Goal: Leave review/rating

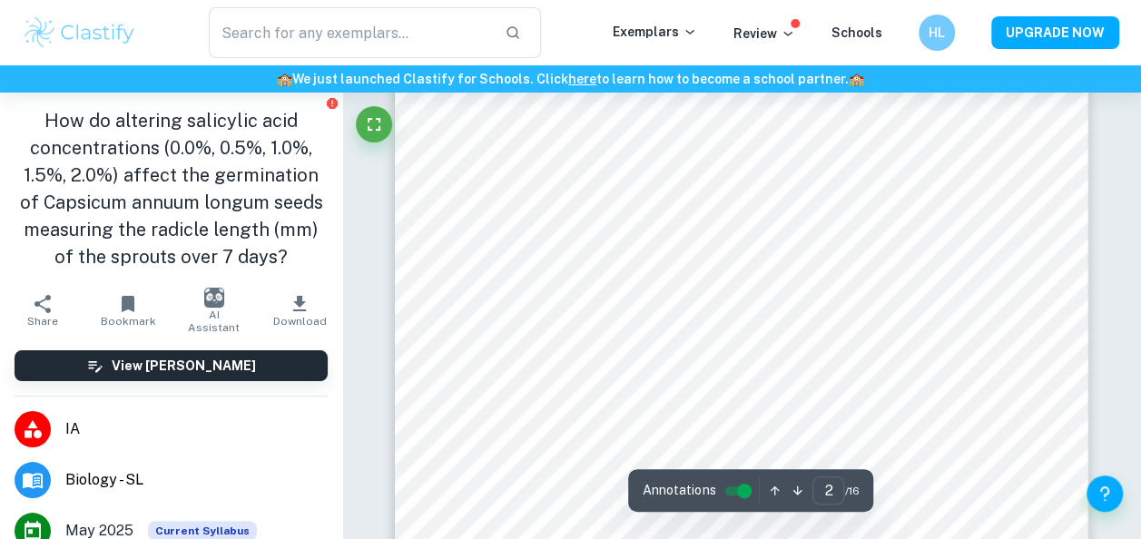
scroll to position [1466, 0]
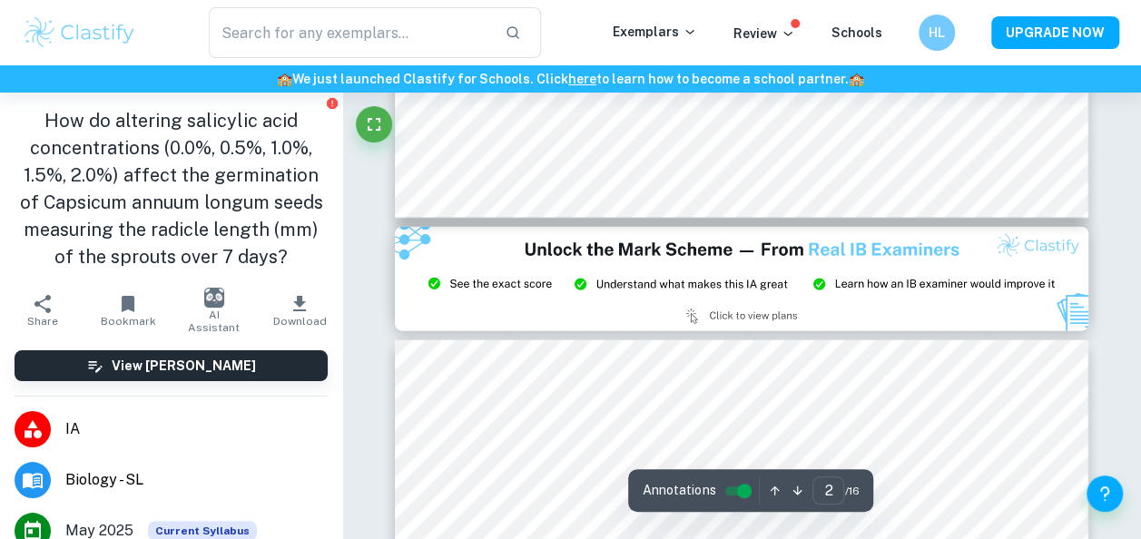
type input "3"
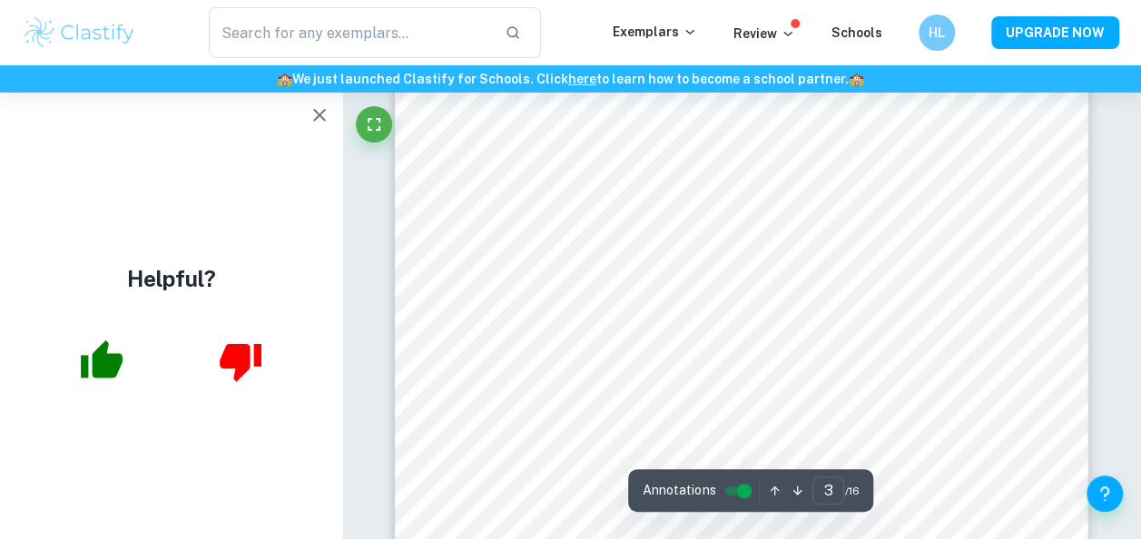
scroll to position [2580, 0]
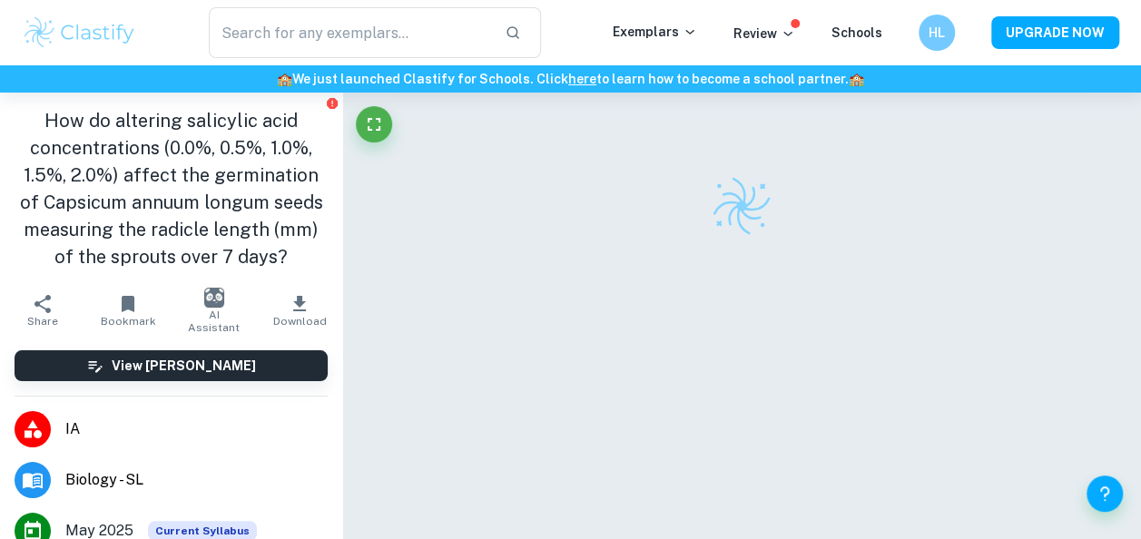
checkbox input "true"
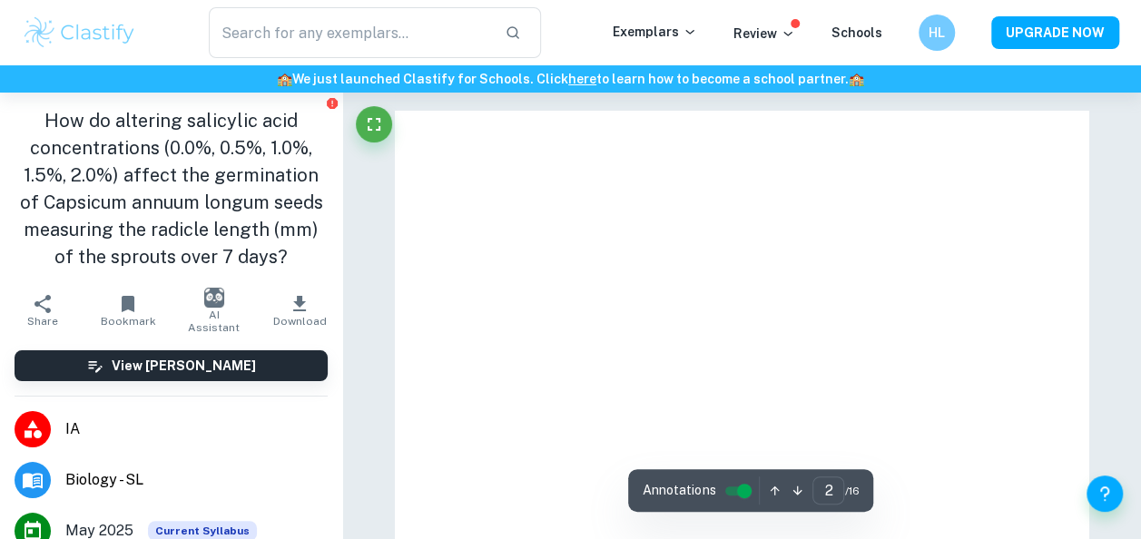
type input "3"
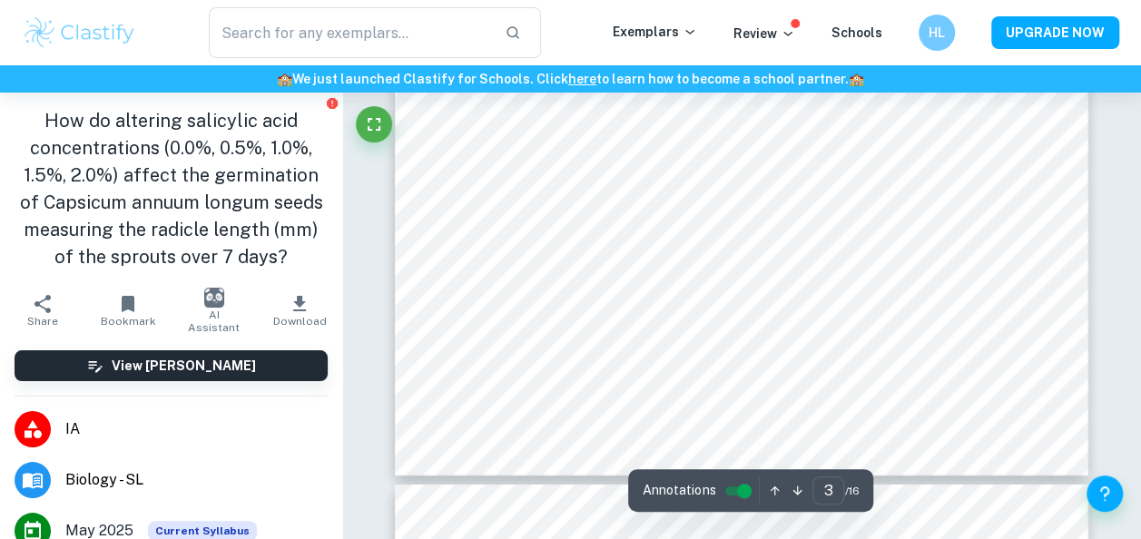
scroll to position [2717, 0]
